Goal: Transaction & Acquisition: Purchase product/service

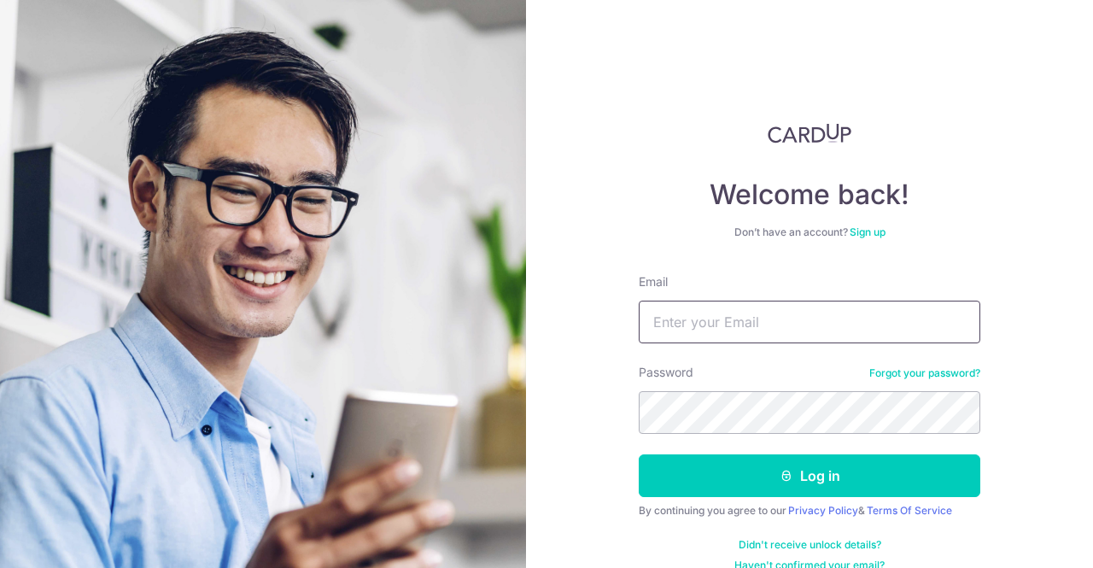
type input "shenmin.teo@gmail.com"
click at [803, 473] on button "Log in" at bounding box center [810, 475] width 342 height 43
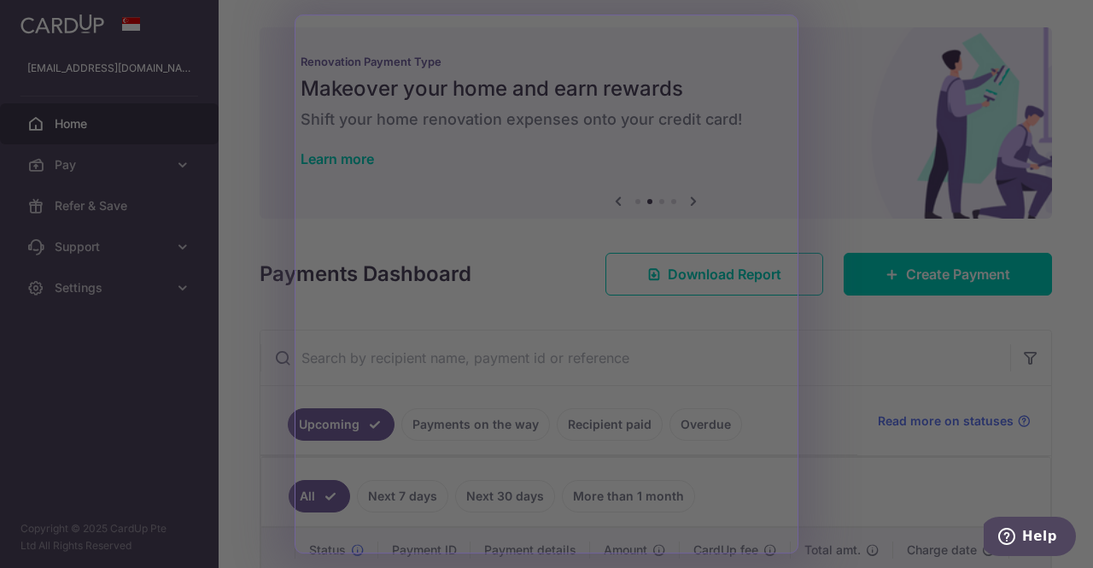
click at [880, 423] on div at bounding box center [552, 287] width 1104 height 574
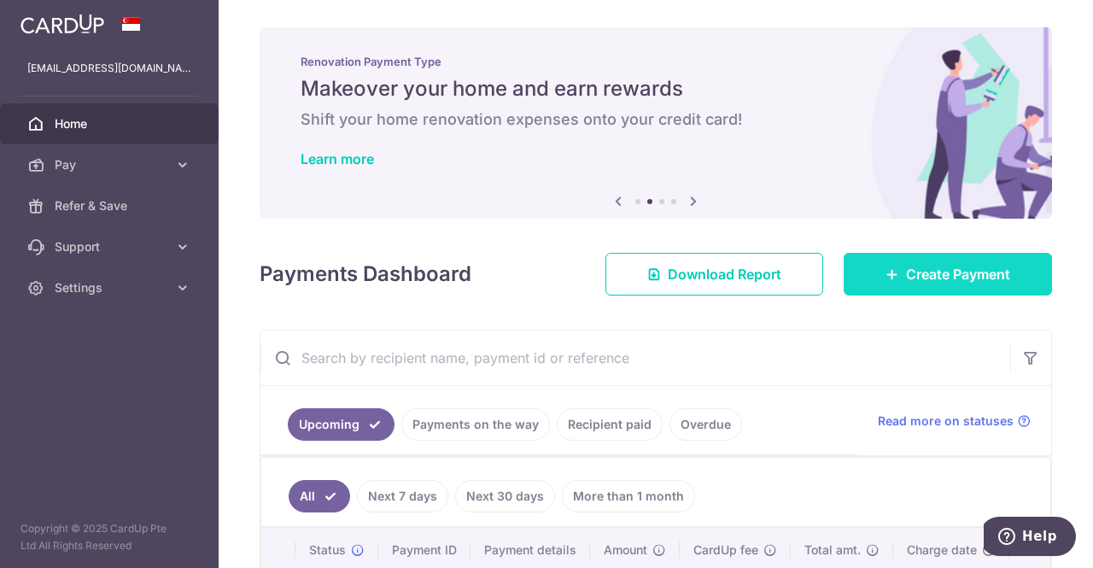
click at [969, 271] on span "Create Payment" at bounding box center [958, 274] width 104 height 20
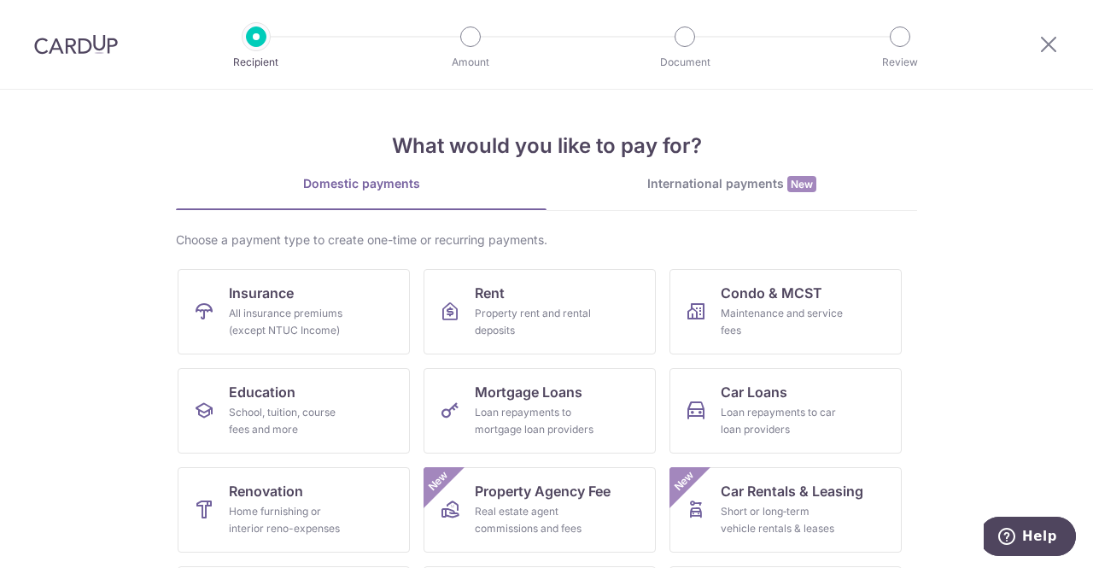
click at [712, 192] on link "International payments New" at bounding box center [731, 192] width 371 height 35
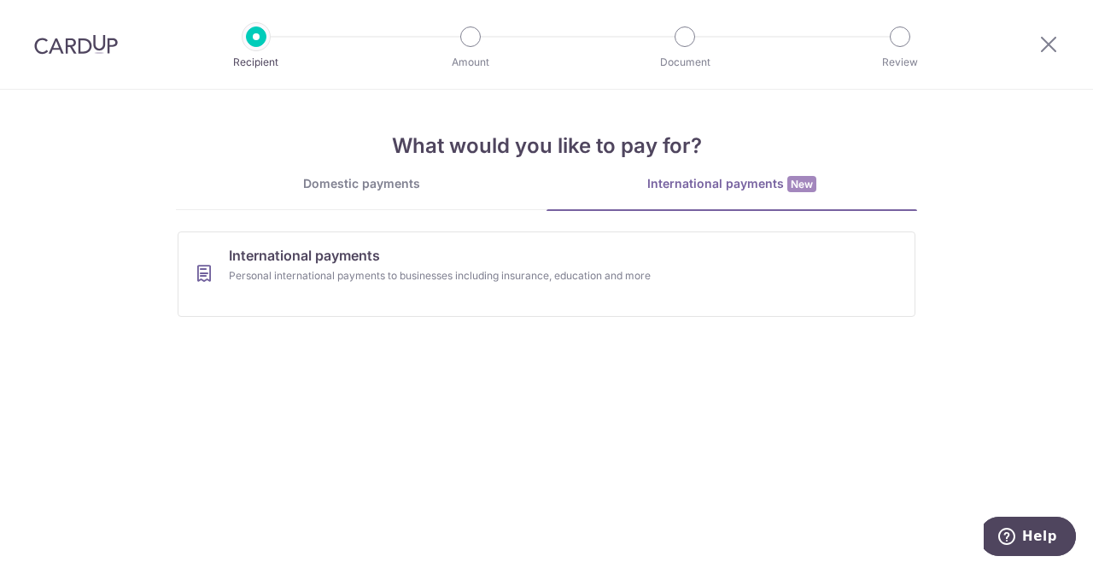
click at [401, 191] on div "Domestic payments" at bounding box center [361, 183] width 371 height 17
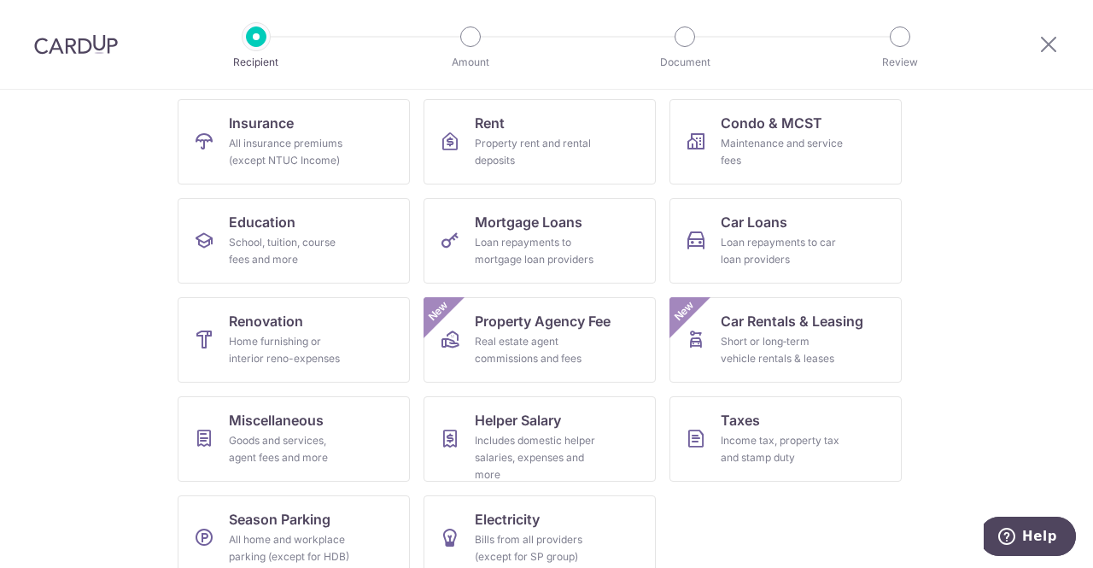
scroll to position [195, 0]
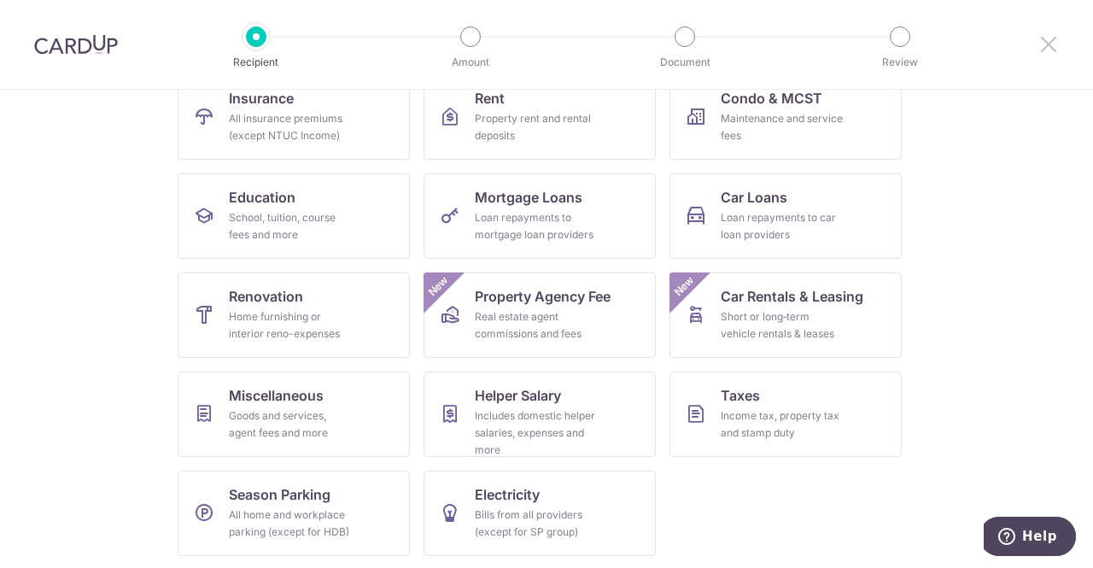
click at [1053, 44] on icon at bounding box center [1048, 43] width 20 height 21
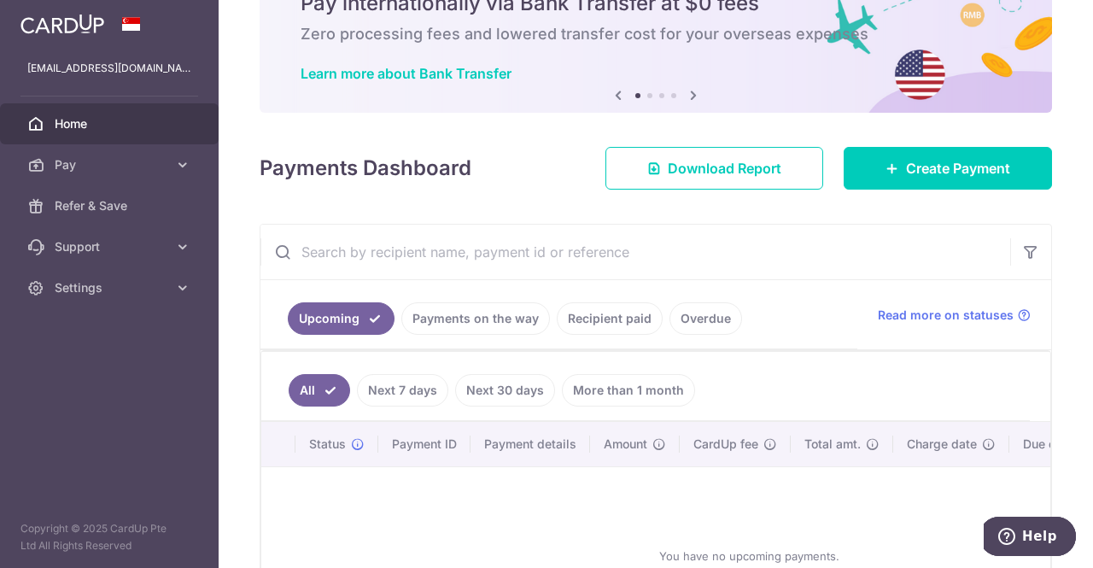
scroll to position [171, 0]
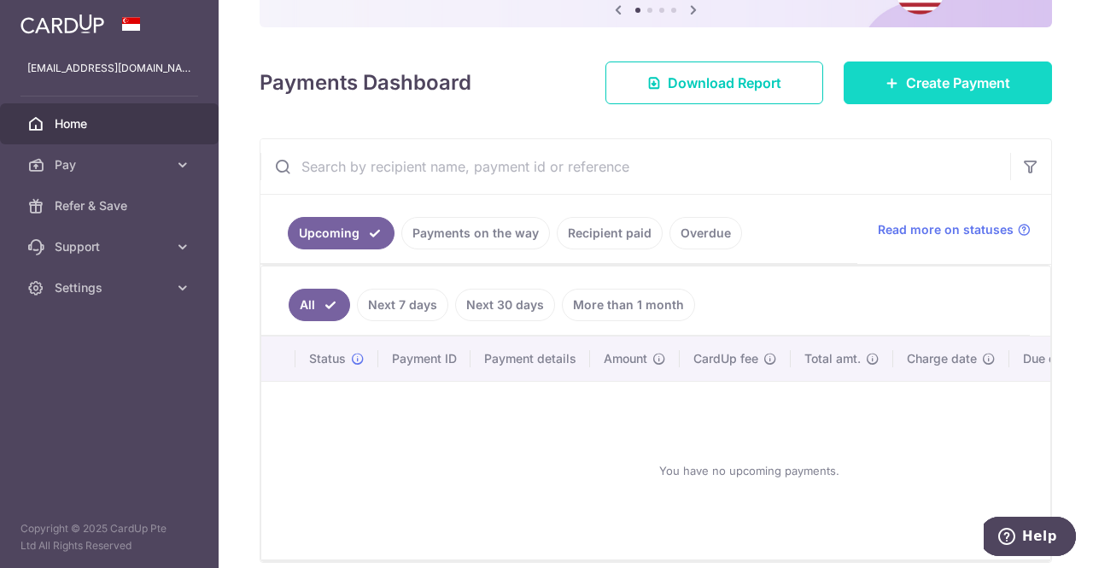
click at [957, 92] on span "Create Payment" at bounding box center [958, 83] width 104 height 20
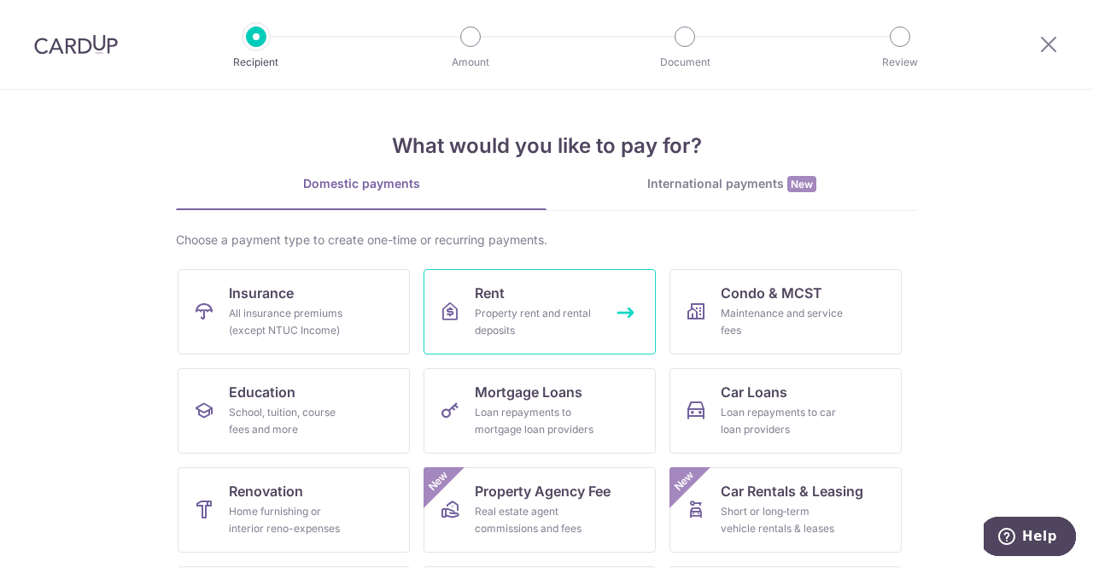
click at [505, 301] on link "Rent Property rent and rental deposits" at bounding box center [539, 311] width 232 height 85
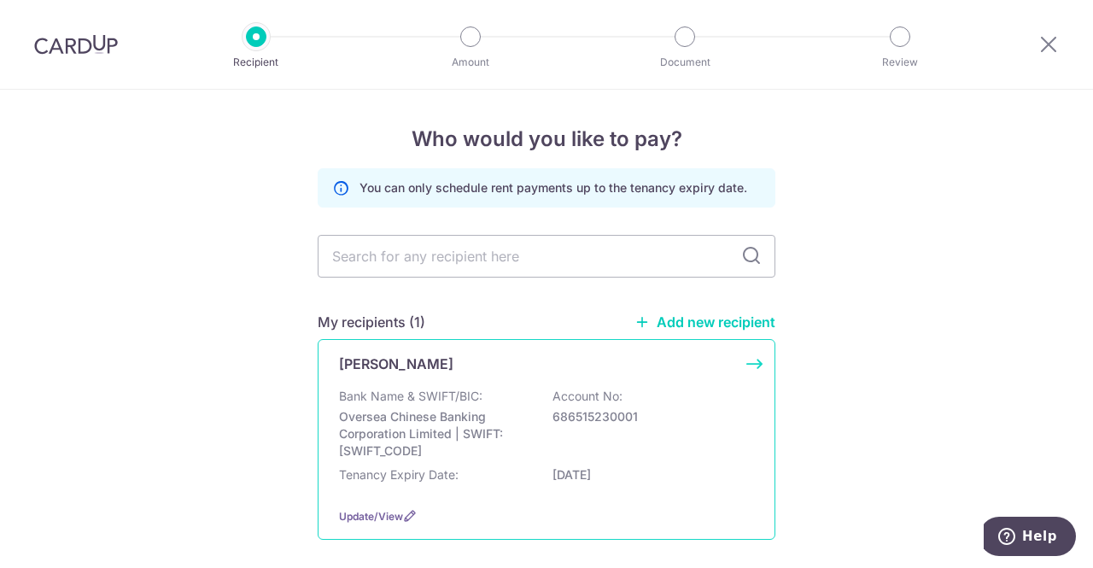
click at [748, 365] on div "Joan Yong Bank Name & SWIFT/BIC: Oversea Chinese Banking Corporation Limited | …" at bounding box center [547, 439] width 458 height 201
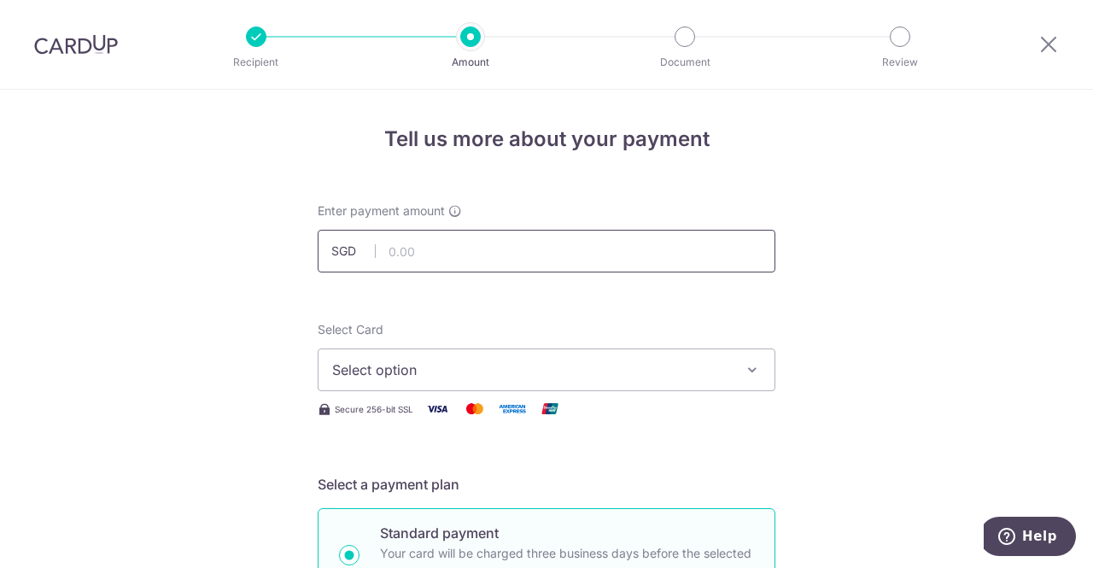
drag, startPoint x: 0, startPoint y: 0, endPoint x: 575, endPoint y: 248, distance: 626.8
click at [575, 248] on input "text" at bounding box center [547, 251] width 458 height 43
type input "4,000.00"
click at [565, 373] on span "Select option" at bounding box center [531, 369] width 398 height 20
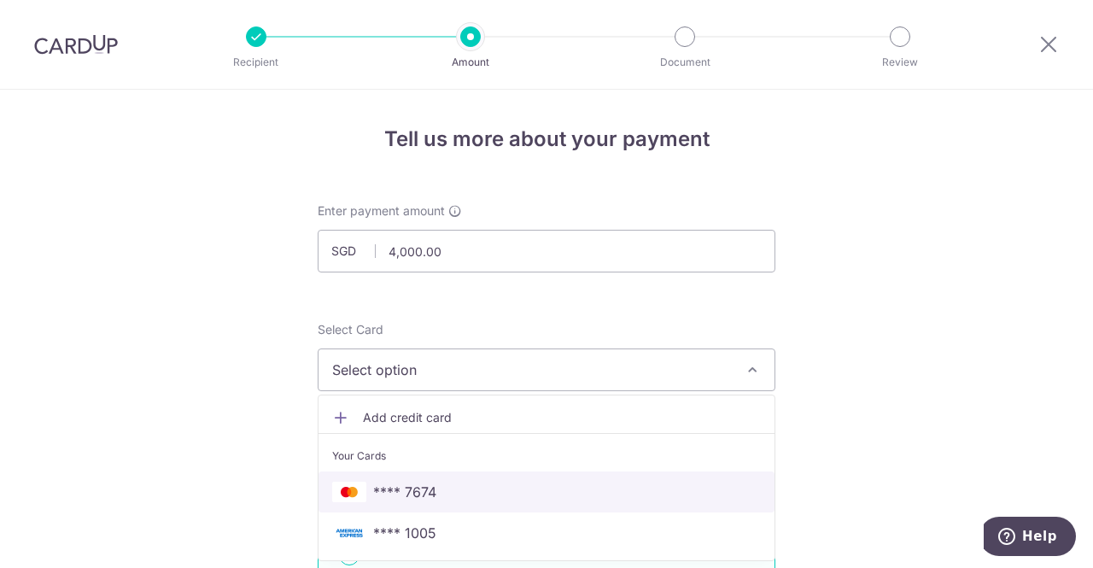
click at [535, 488] on span "**** 7674" at bounding box center [546, 492] width 429 height 20
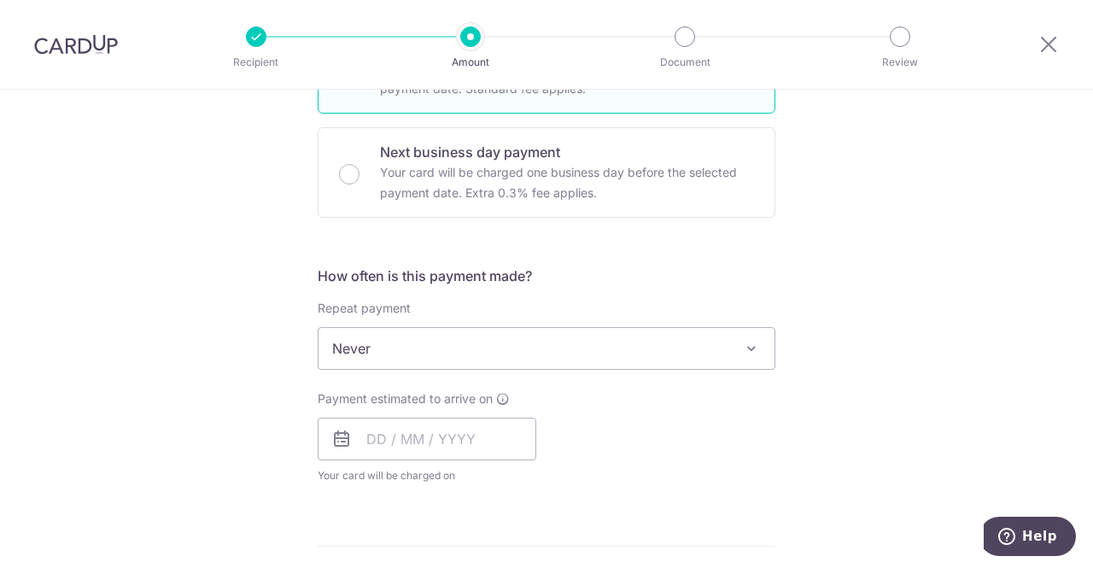
scroll to position [512, 0]
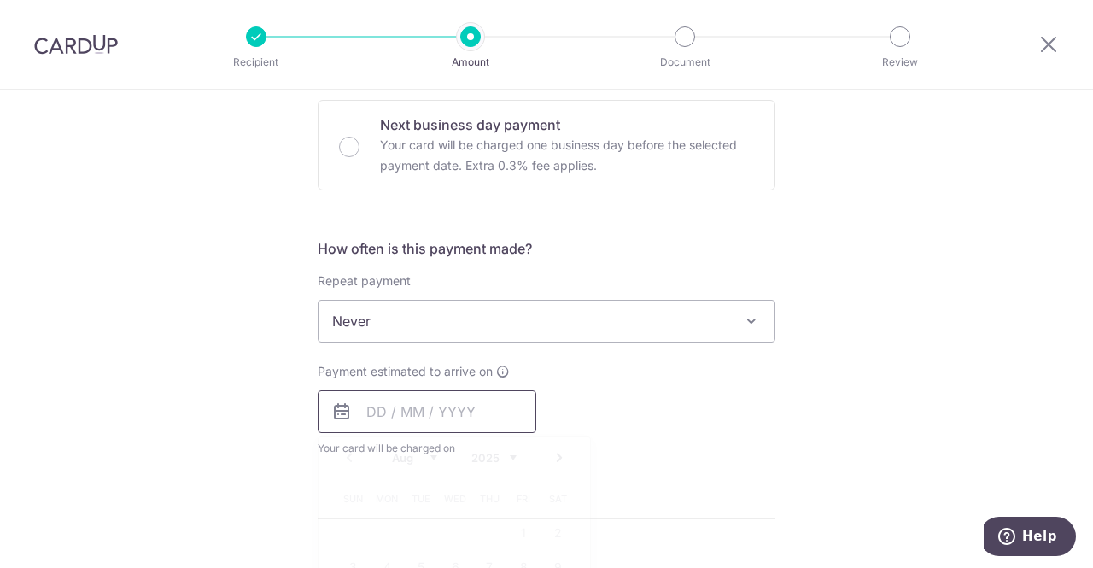
click at [446, 400] on input "text" at bounding box center [427, 411] width 219 height 43
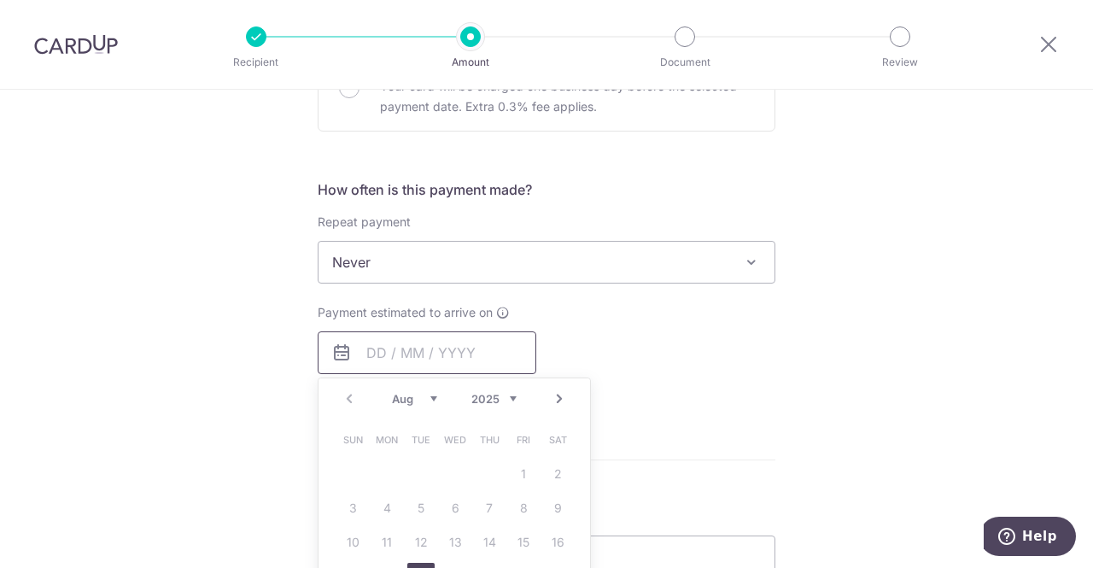
scroll to position [598, 0]
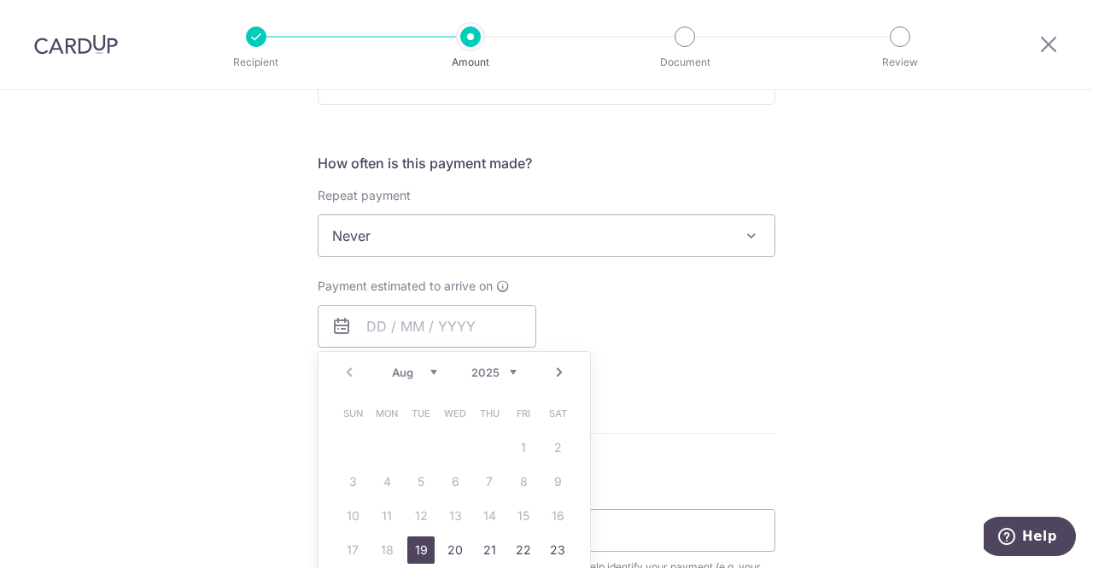
click at [552, 373] on link "Next" at bounding box center [559, 372] width 20 height 20
click at [373, 446] on link "1" at bounding box center [386, 447] width 27 height 27
type input "01/09/2025"
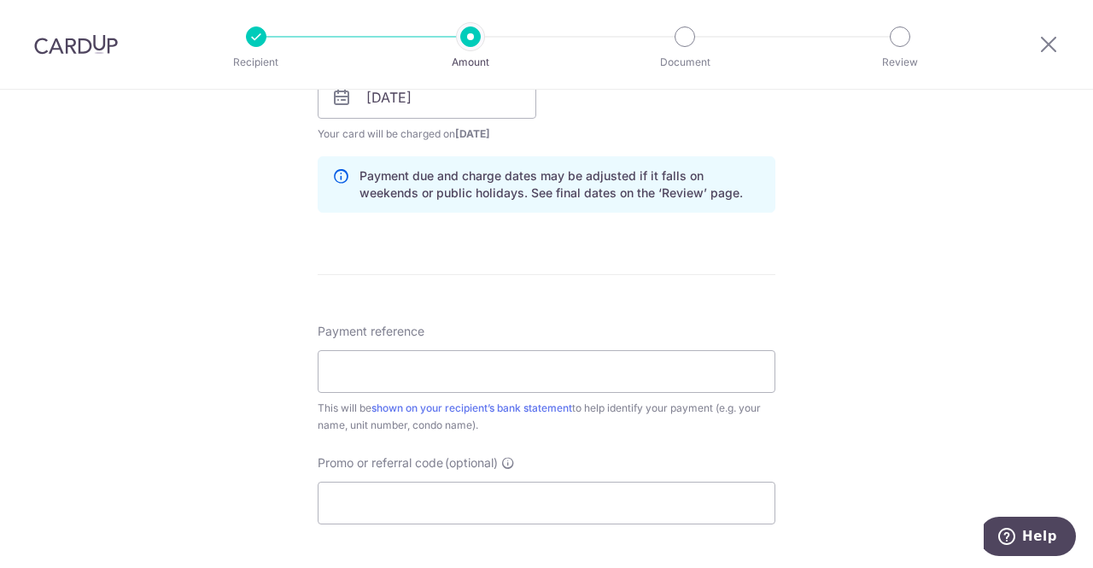
scroll to position [854, 0]
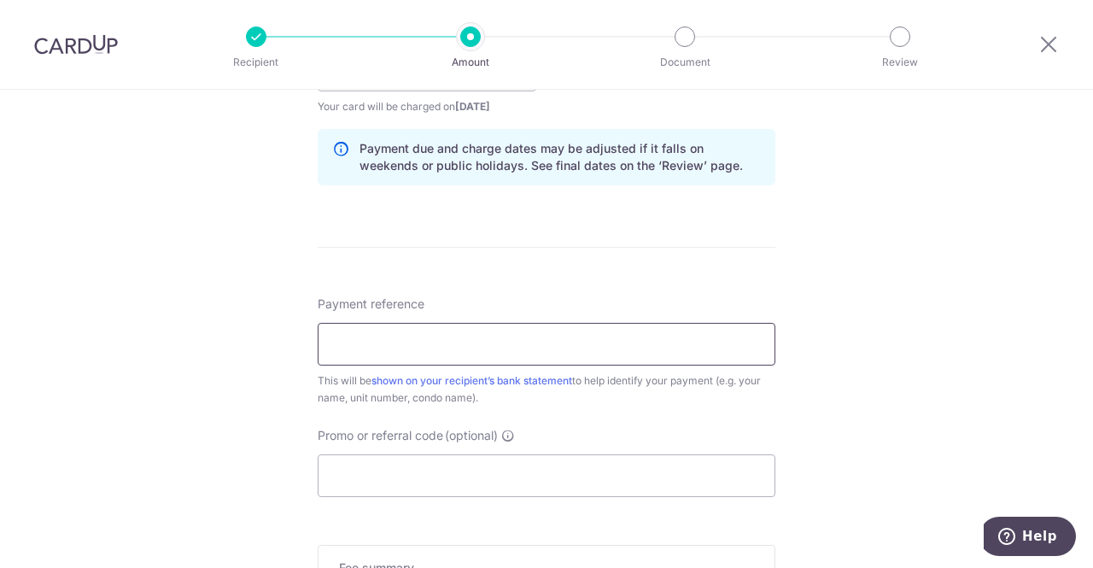
click at [601, 336] on input "Payment reference" at bounding box center [547, 344] width 458 height 43
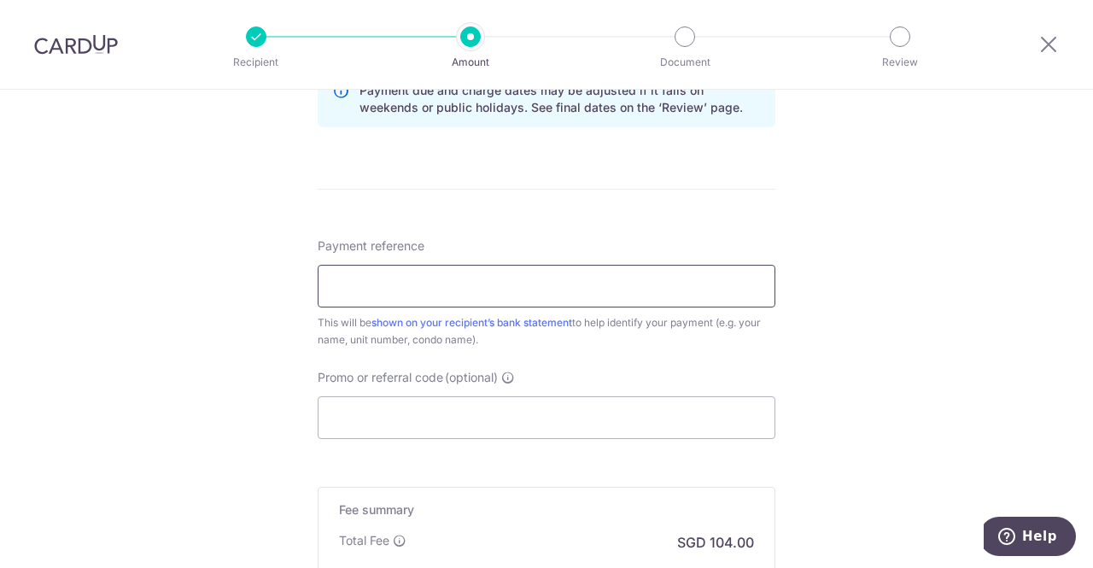
scroll to position [939, 0]
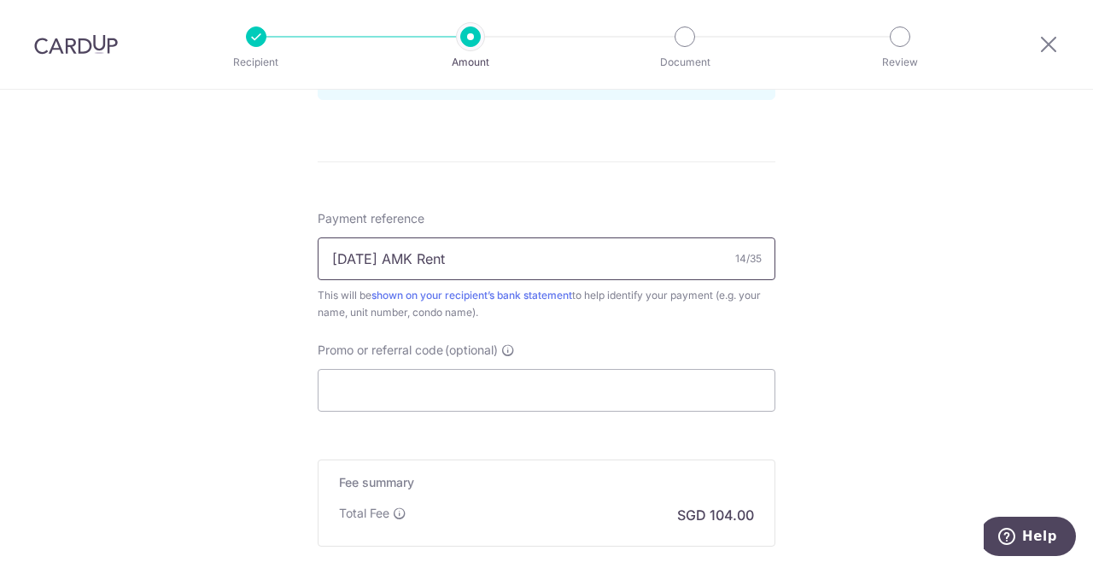
click at [329, 255] on input "Aug25 AMK Rent" at bounding box center [547, 258] width 458 height 43
type input "Sep25 AMK Rent"
click at [458, 393] on input "Promo or referral code (optional)" at bounding box center [547, 390] width 458 height 43
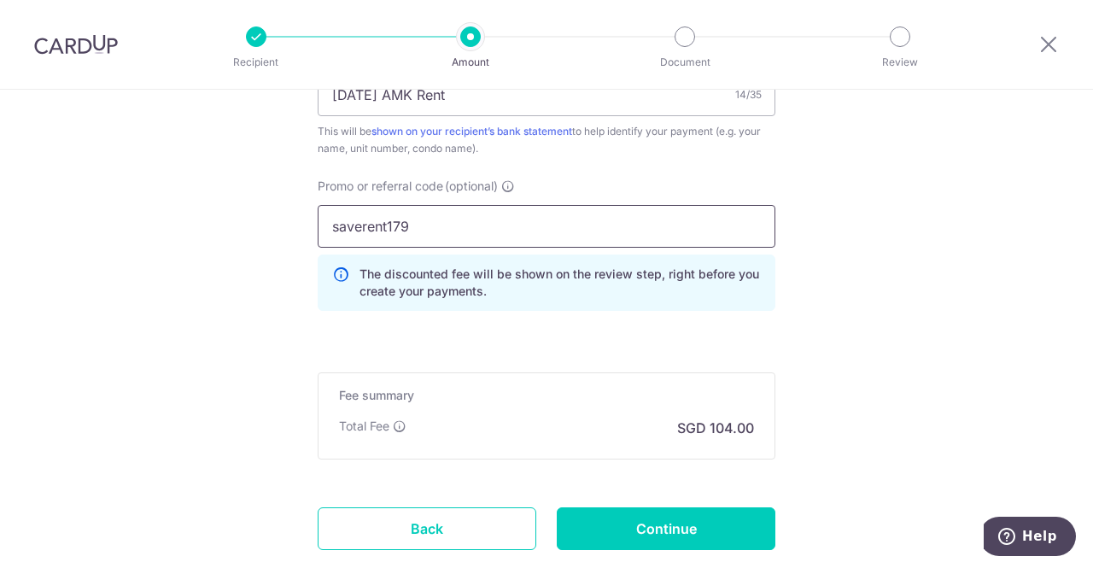
scroll to position [1110, 0]
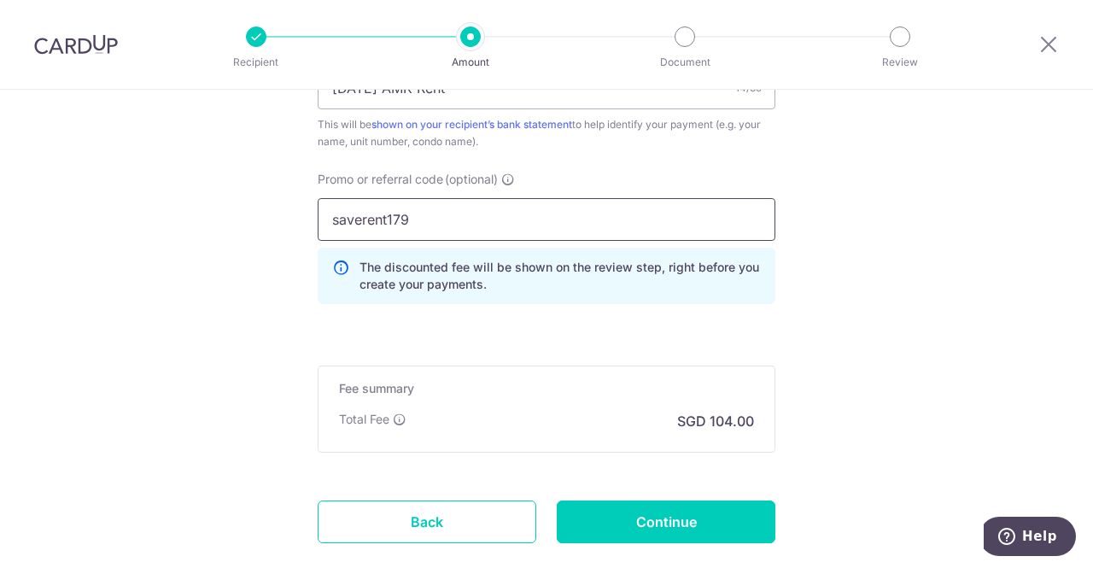
type input "saverent179"
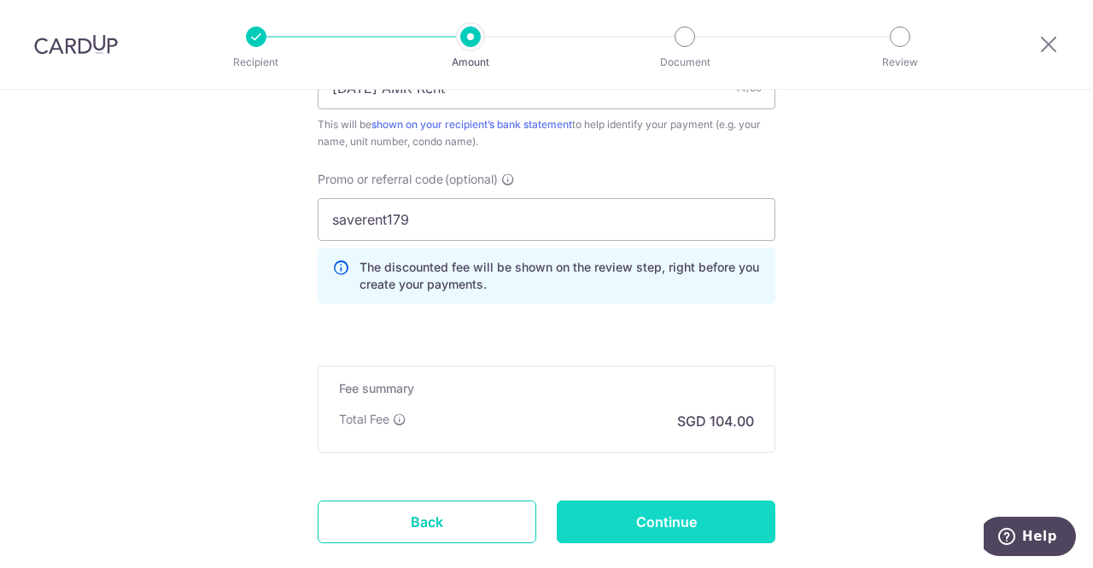
click at [673, 515] on input "Continue" at bounding box center [666, 521] width 219 height 43
type input "Create Schedule"
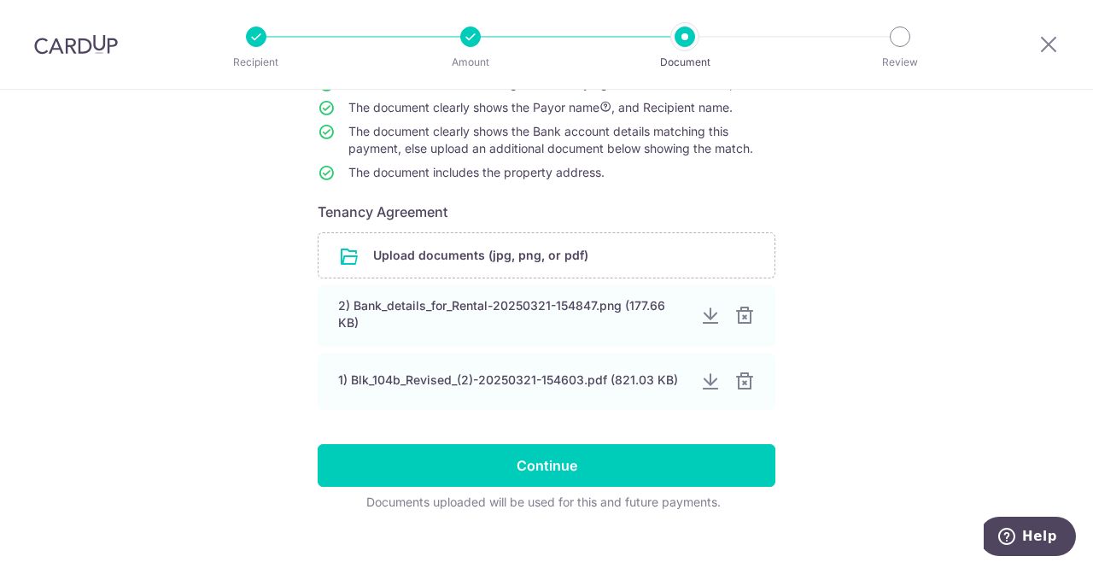
scroll to position [205, 0]
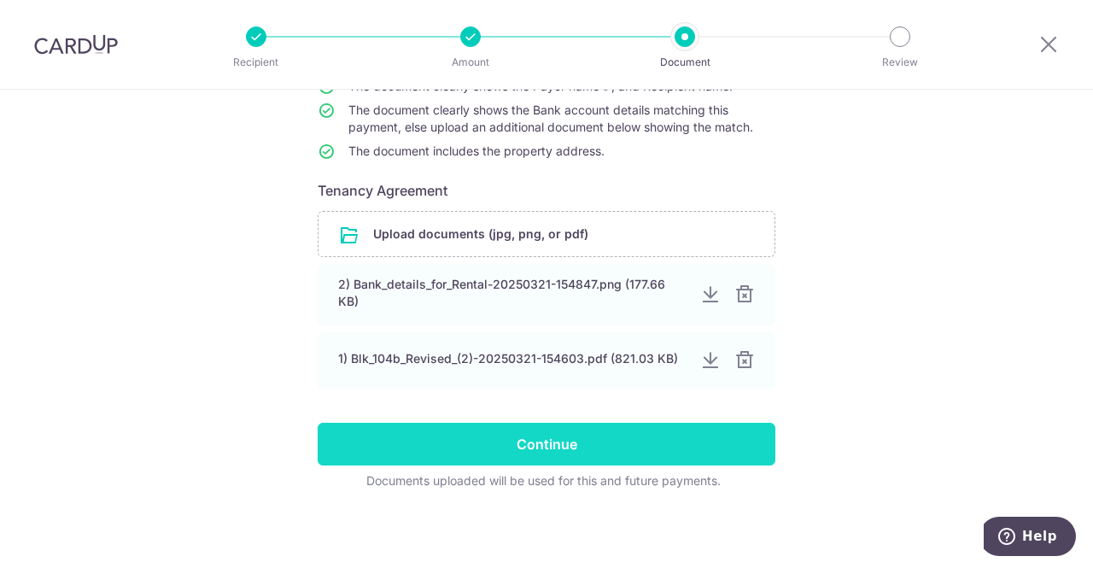
click at [570, 433] on input "Continue" at bounding box center [547, 444] width 458 height 43
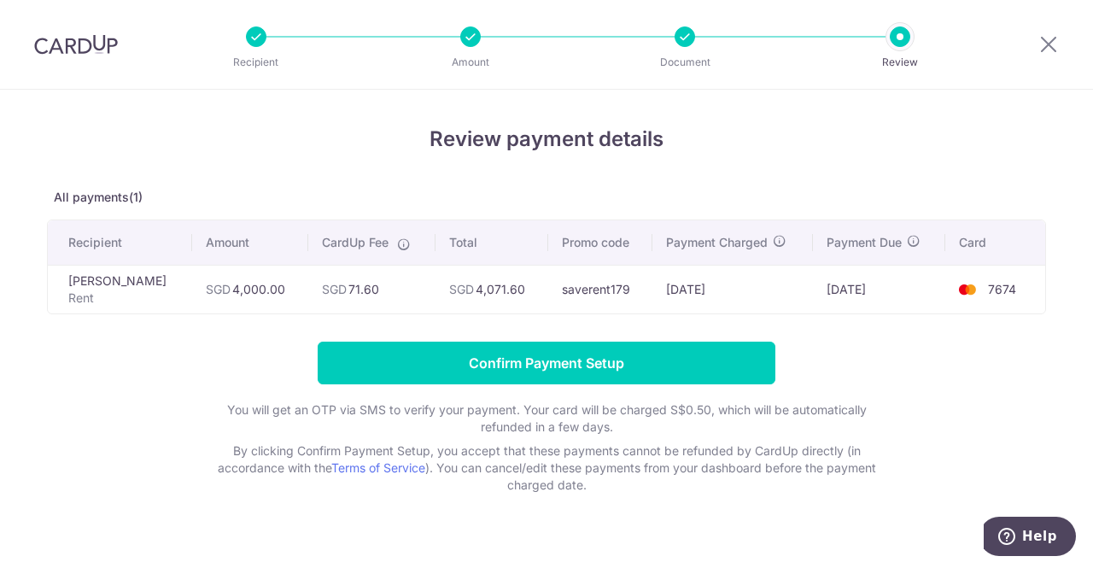
scroll to position [24, 0]
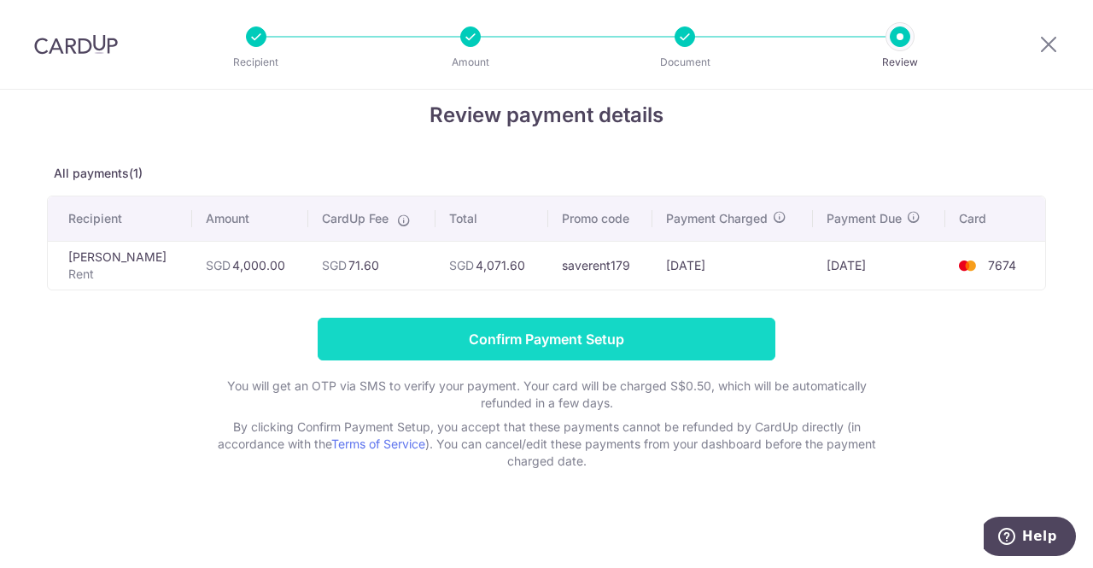
click at [618, 336] on input "Confirm Payment Setup" at bounding box center [547, 339] width 458 height 43
